Goal: Task Accomplishment & Management: Complete application form

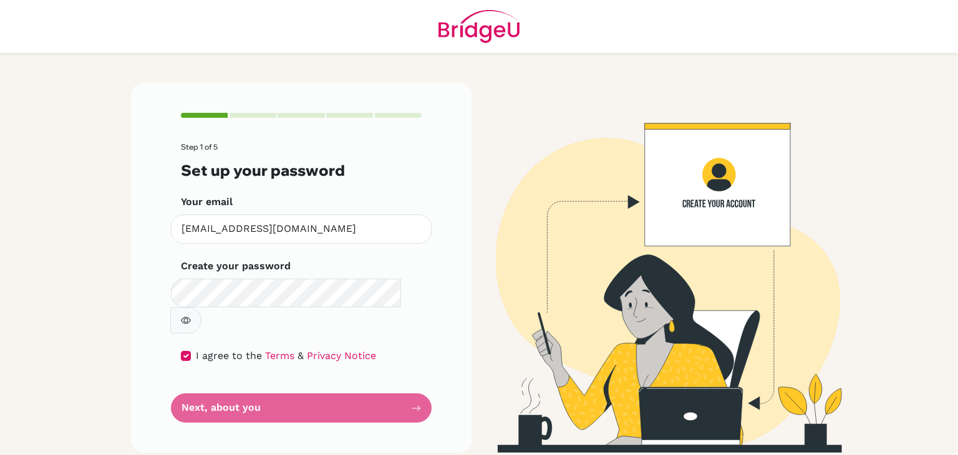
click at [359, 385] on form "Step 1 of 5 Set up your password Your email [EMAIL_ADDRESS][DOMAIN_NAME] Invali…" at bounding box center [301, 283] width 241 height 280
click at [397, 381] on form "Step 1 of 5 Set up your password Your email [EMAIL_ADDRESS][DOMAIN_NAME] Invali…" at bounding box center [301, 283] width 241 height 280
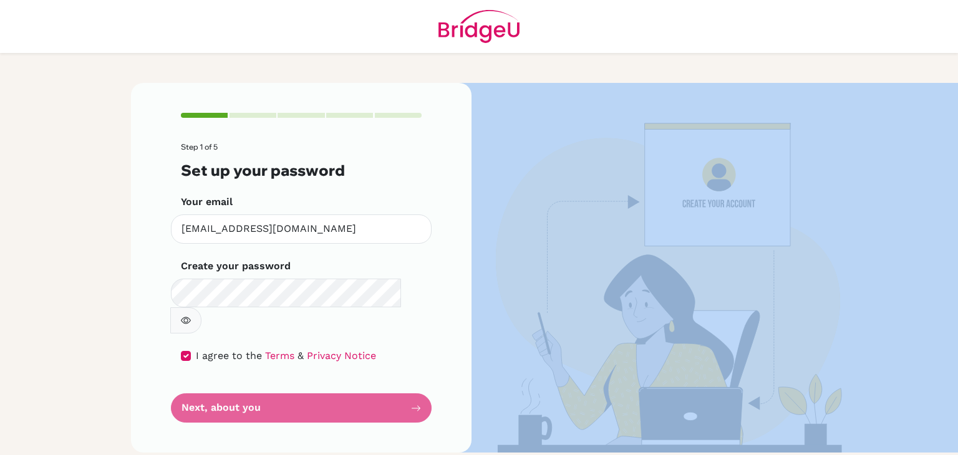
click at [397, 381] on form "Step 1 of 5 Set up your password Your email [EMAIL_ADDRESS][DOMAIN_NAME] Invali…" at bounding box center [301, 283] width 241 height 280
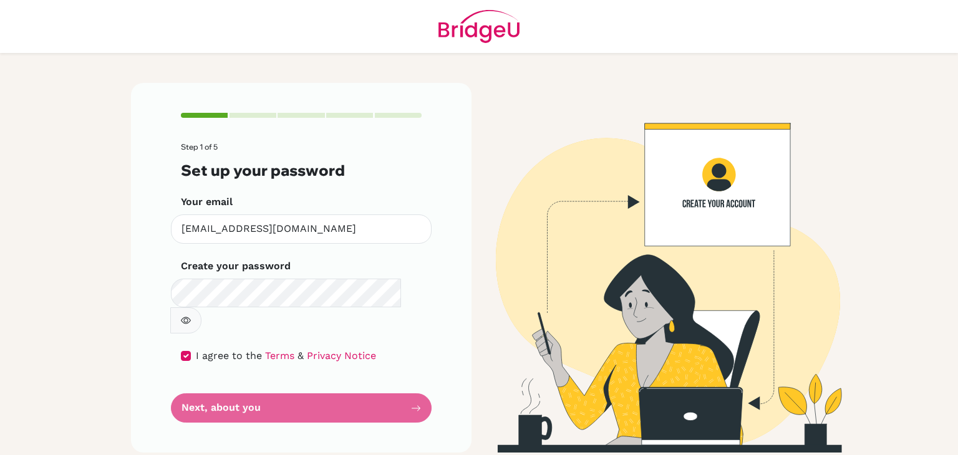
click at [425, 379] on div "Step 1 of 5 Set up your password Your email [EMAIL_ADDRESS][DOMAIN_NAME] Invali…" at bounding box center [301, 268] width 340 height 370
click at [191, 316] on icon "button" at bounding box center [186, 321] width 10 height 10
click at [201, 307] on button "button" at bounding box center [185, 320] width 31 height 26
click at [393, 385] on form "Step 1 of 5 Set up your password Your email [EMAIL_ADDRESS][DOMAIN_NAME] Invali…" at bounding box center [301, 283] width 241 height 280
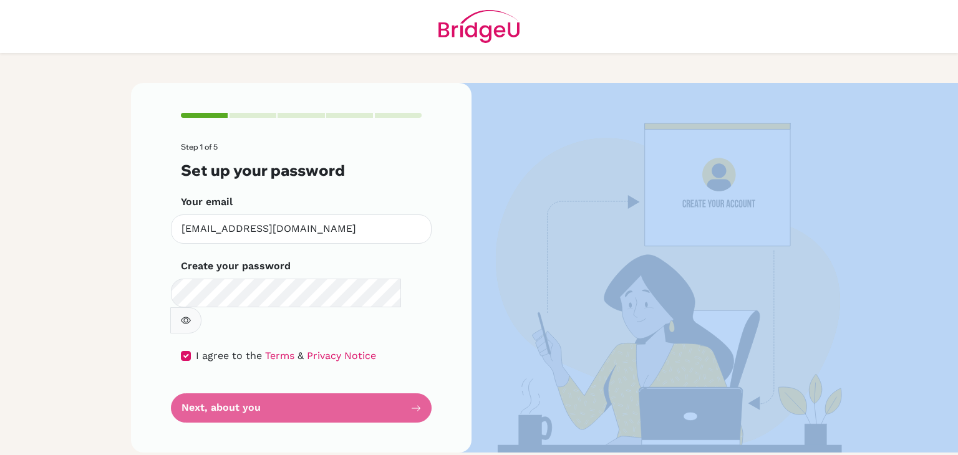
drag, startPoint x: 393, startPoint y: 385, endPoint x: 418, endPoint y: 382, distance: 25.1
click at [418, 382] on form "Step 1 of 5 Set up your password Your email [EMAIL_ADDRESS][DOMAIN_NAME] Invali…" at bounding box center [301, 283] width 241 height 280
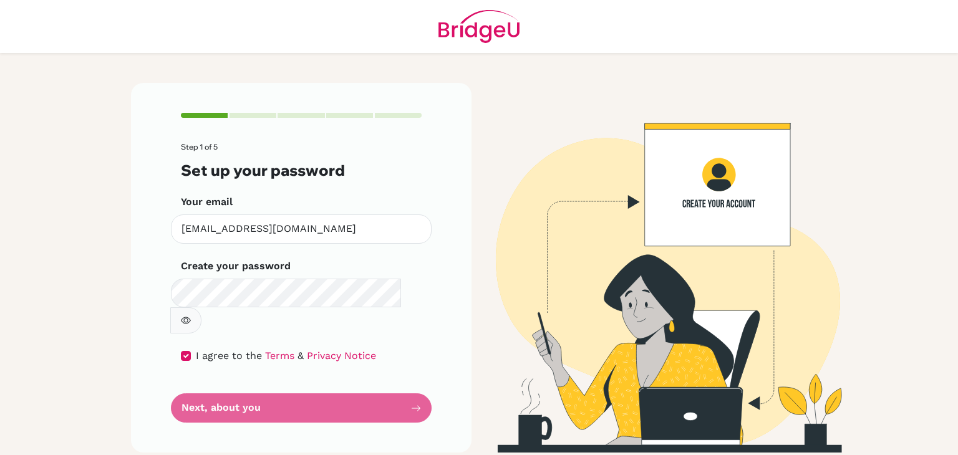
click at [401, 393] on form "Step 1 of 5 Set up your password Your email [EMAIL_ADDRESS][DOMAIN_NAME] Invali…" at bounding box center [301, 283] width 241 height 280
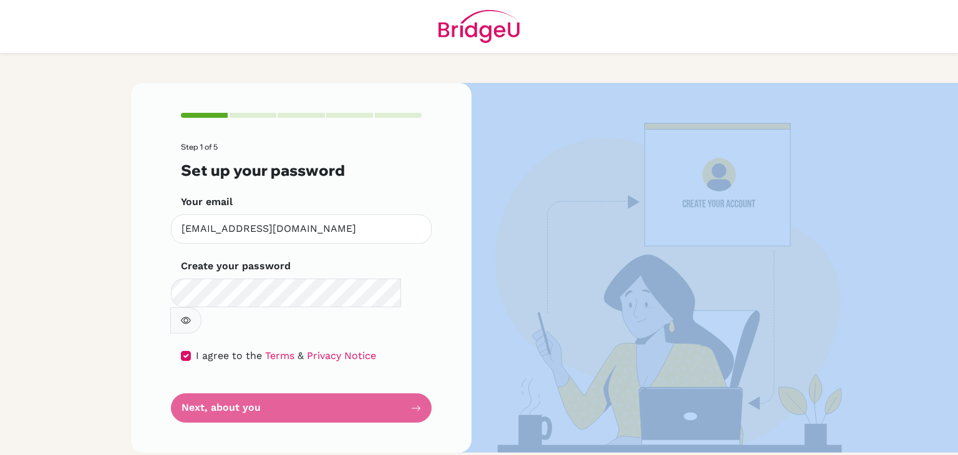
drag, startPoint x: 401, startPoint y: 393, endPoint x: 385, endPoint y: 377, distance: 22.5
click at [385, 377] on form "Step 1 of 5 Set up your password Your email [EMAIL_ADDRESS][DOMAIN_NAME] Invali…" at bounding box center [301, 283] width 241 height 280
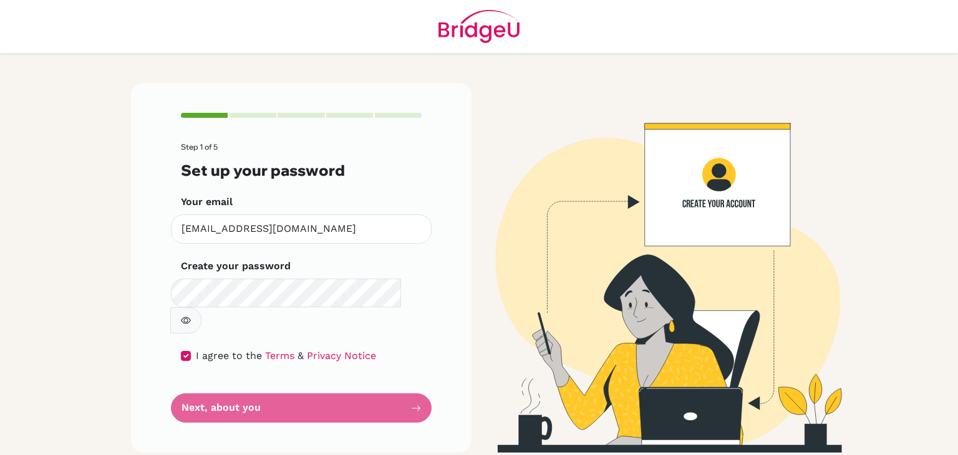
click at [385, 377] on form "Step 1 of 5 Set up your password Your email [EMAIL_ADDRESS][DOMAIN_NAME] Invali…" at bounding box center [301, 283] width 241 height 280
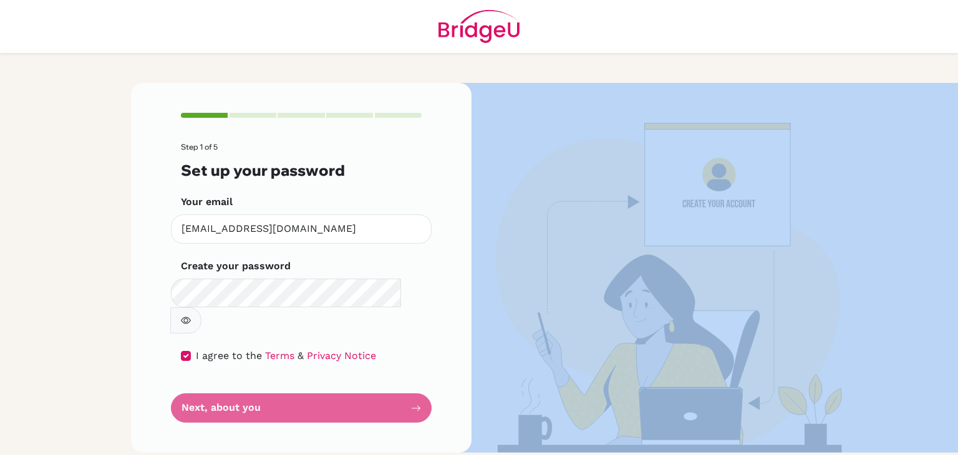
click at [385, 377] on form "Step 1 of 5 Set up your password Your email [EMAIL_ADDRESS][DOMAIN_NAME] Invali…" at bounding box center [301, 283] width 241 height 280
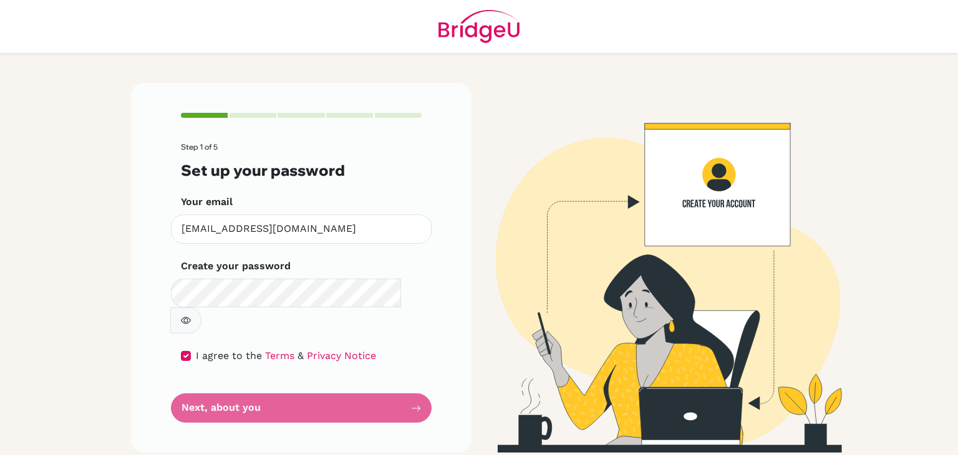
click at [442, 389] on div "Step 1 of 5 Set up your password Your email [EMAIL_ADDRESS][DOMAIN_NAME] Invali…" at bounding box center [301, 268] width 340 height 370
click at [425, 384] on div "Step 1 of 5 Set up your password Your email [EMAIL_ADDRESS][DOMAIN_NAME] Invali…" at bounding box center [301, 268] width 340 height 370
drag, startPoint x: 279, startPoint y: 379, endPoint x: 110, endPoint y: 384, distance: 169.1
click at [110, 384] on main "Step 1 of 5 Set up your password Your email [EMAIL_ADDRESS][DOMAIN_NAME] Invali…" at bounding box center [479, 227] width 958 height 455
